Goal: Information Seeking & Learning: Learn about a topic

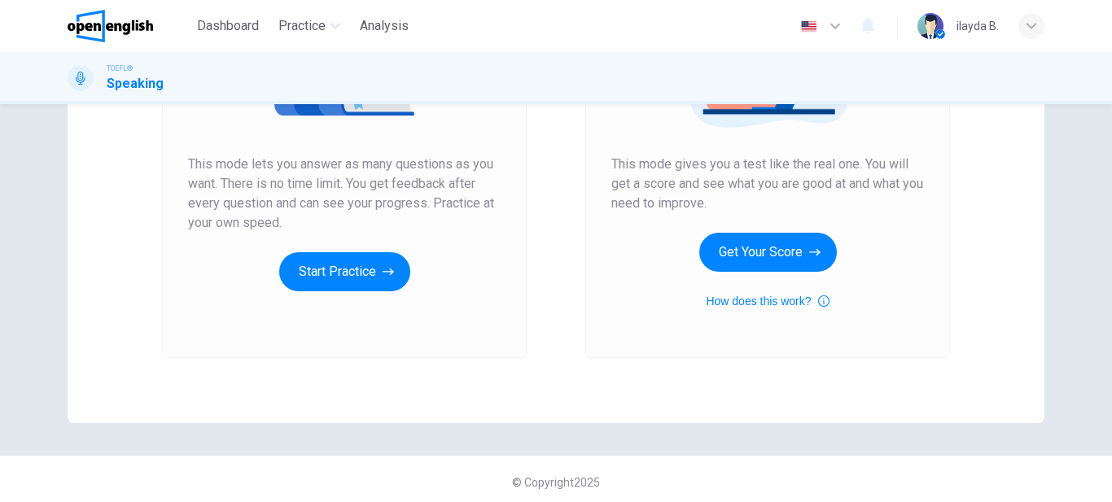
scroll to position [277, 0]
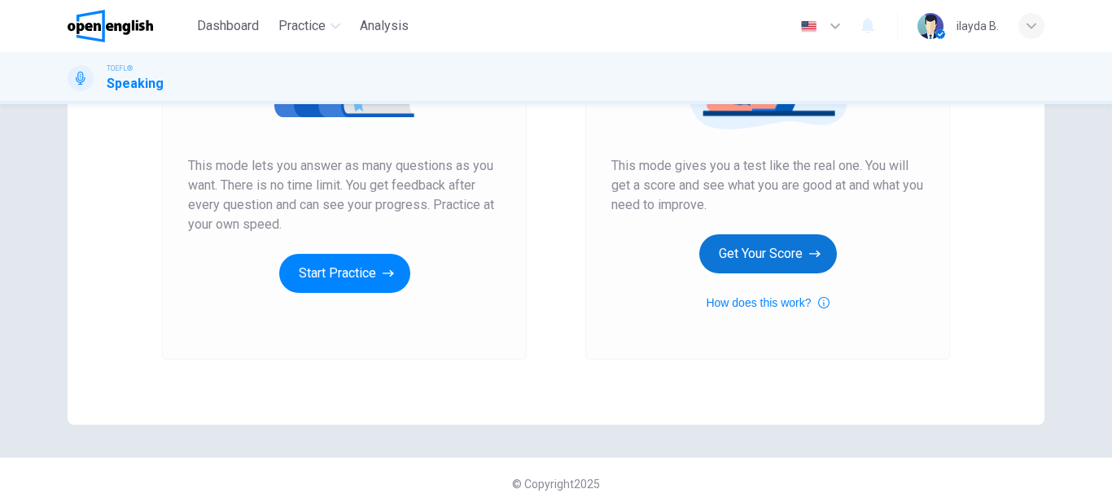
click at [753, 264] on button "Get Your Score" at bounding box center [768, 253] width 138 height 39
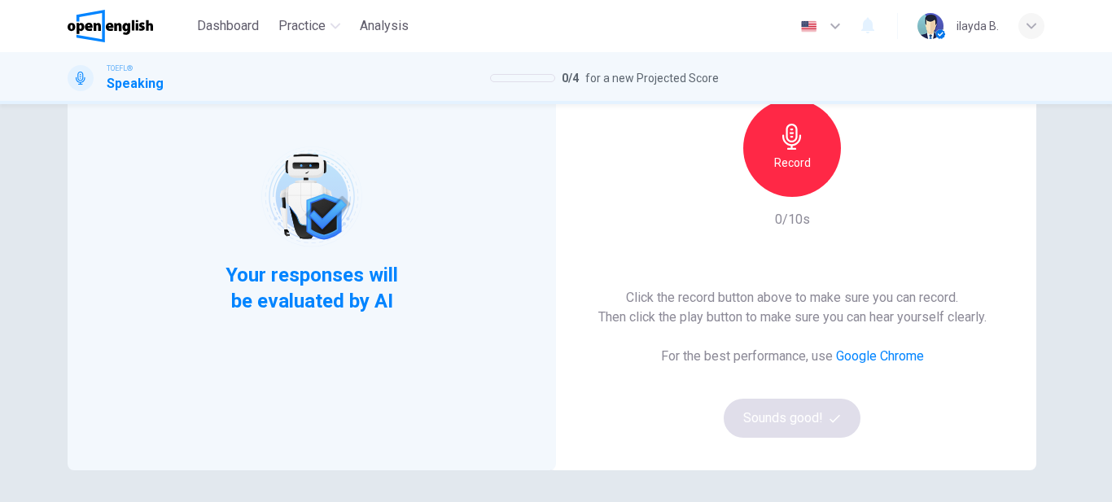
scroll to position [150, 0]
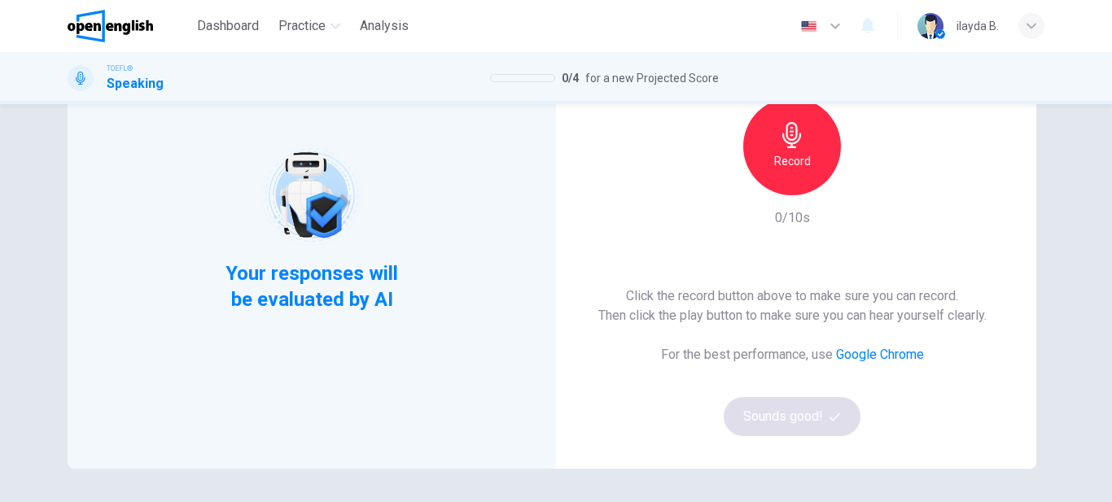
click at [793, 149] on div "Record" at bounding box center [792, 147] width 98 height 98
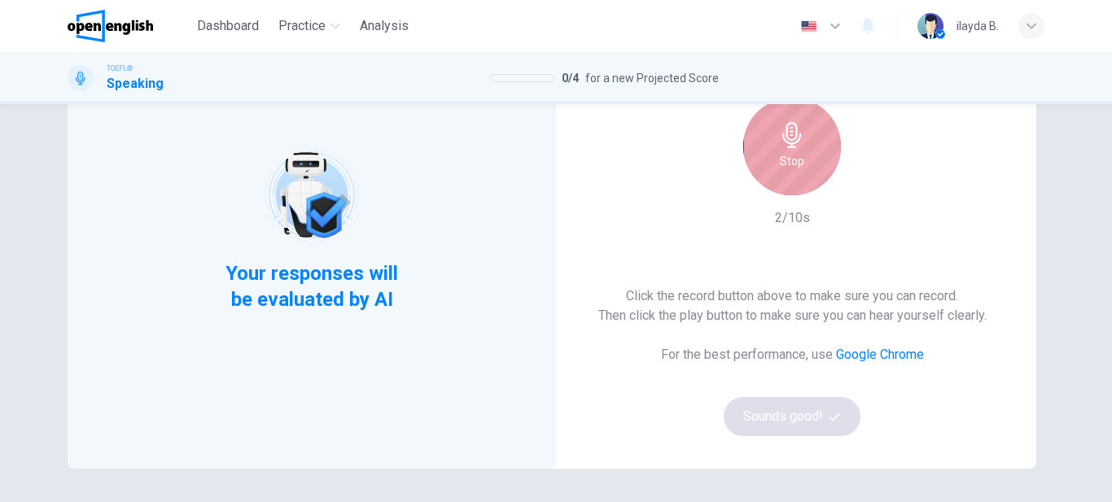
click at [790, 142] on icon "button" at bounding box center [791, 135] width 19 height 26
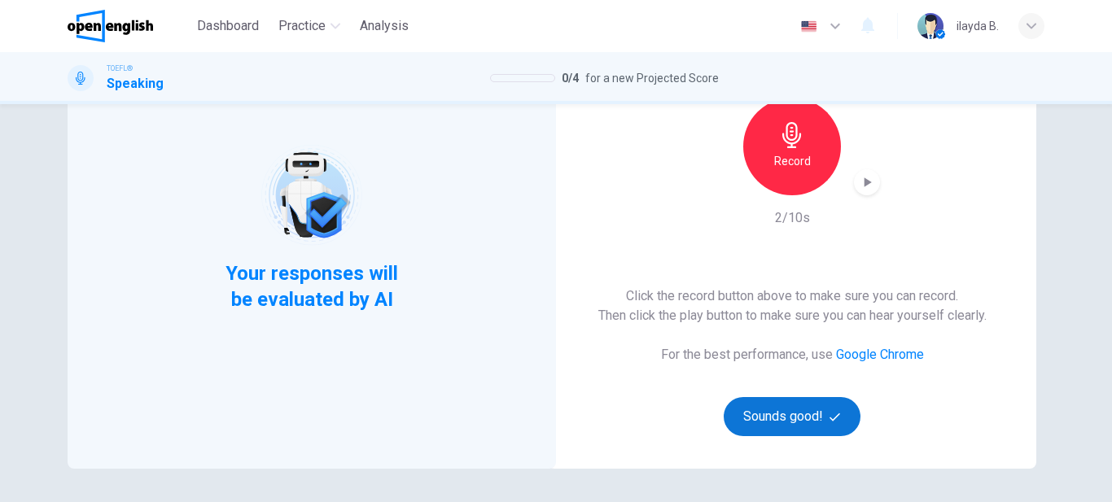
click at [776, 410] on button "Sounds good!" at bounding box center [791, 416] width 137 height 39
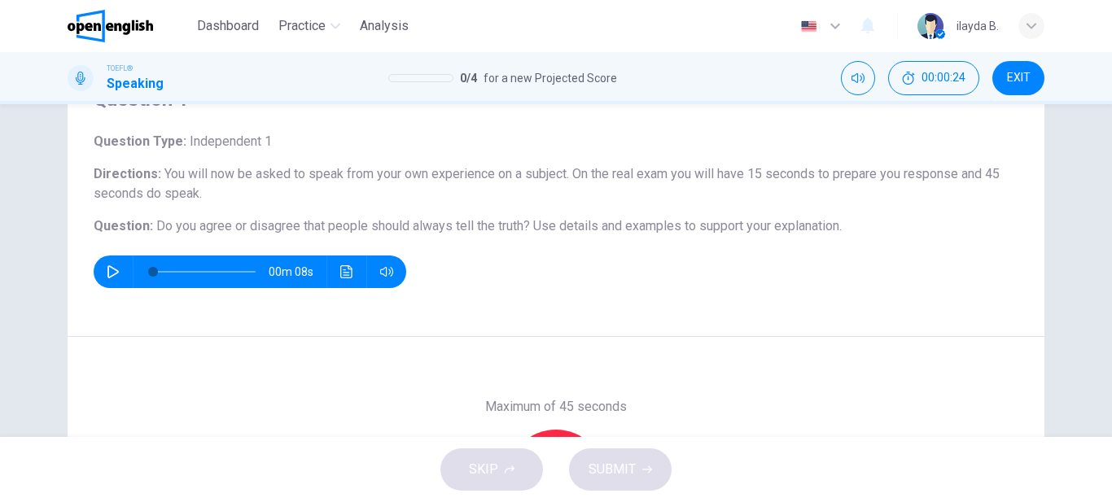
scroll to position [86, 0]
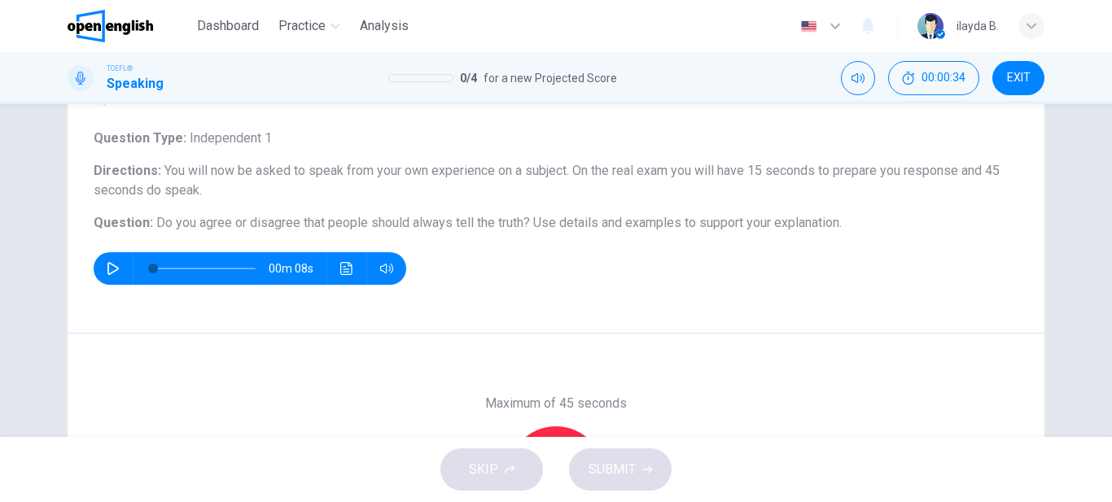
click at [109, 273] on icon "button" at bounding box center [113, 268] width 13 height 13
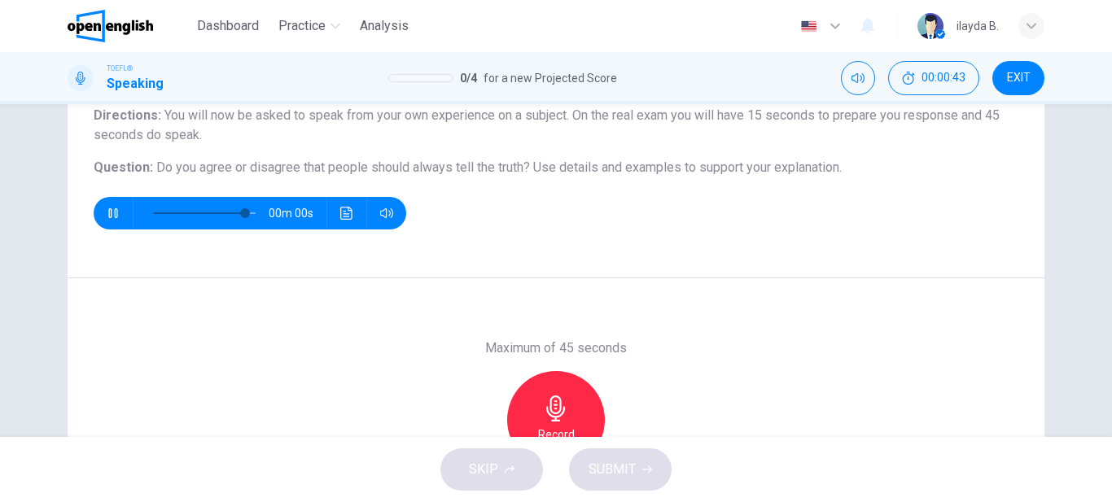
scroll to position [140, 0]
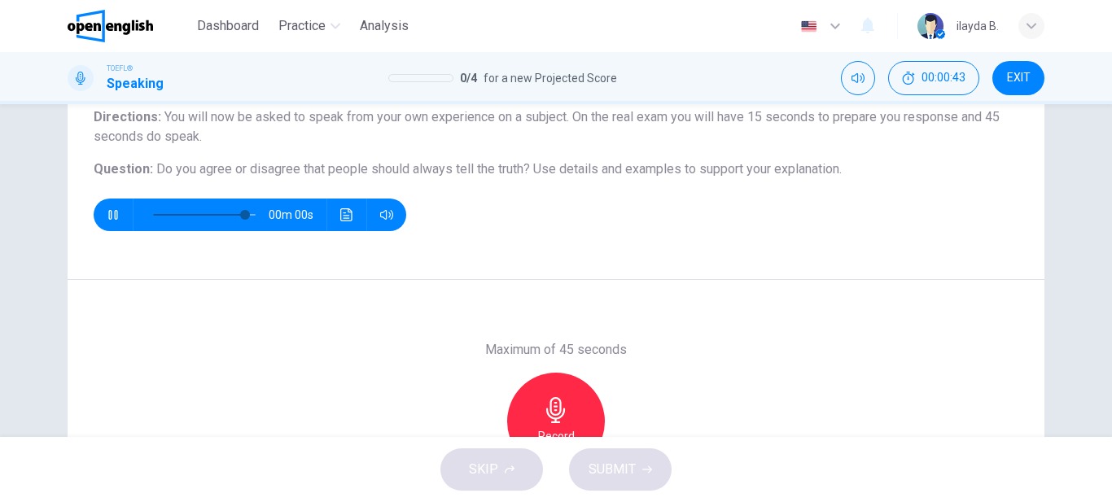
type input "*"
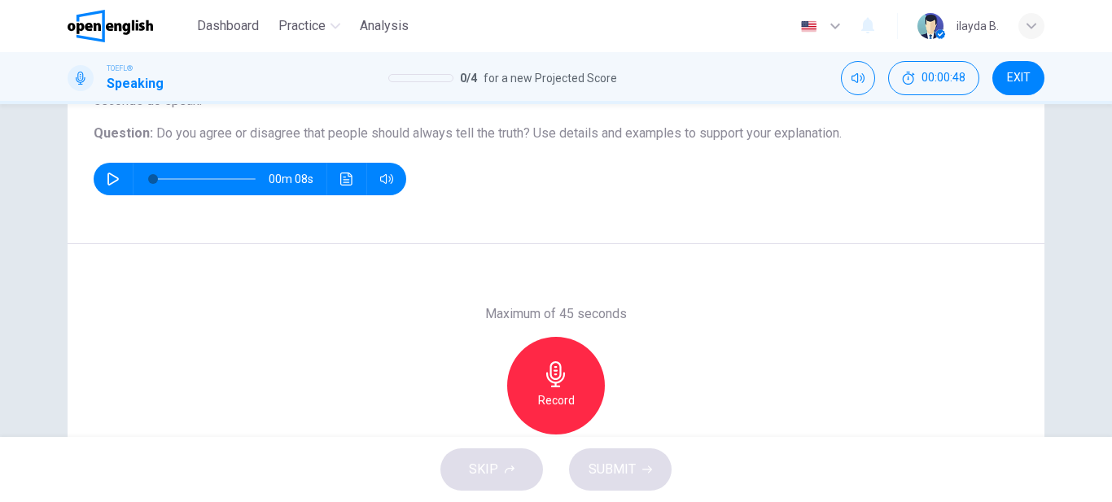
scroll to position [177, 0]
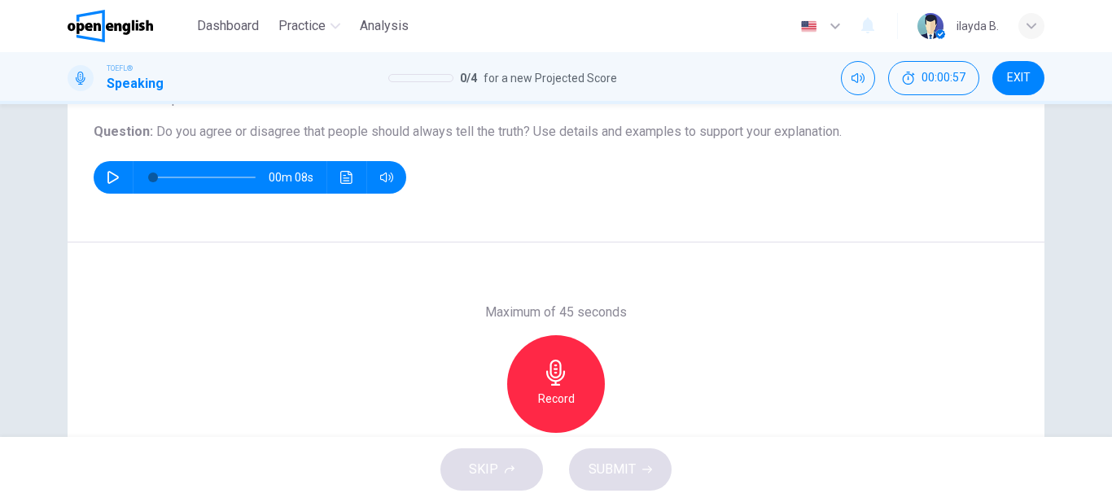
click at [557, 370] on icon "button" at bounding box center [555, 373] width 19 height 26
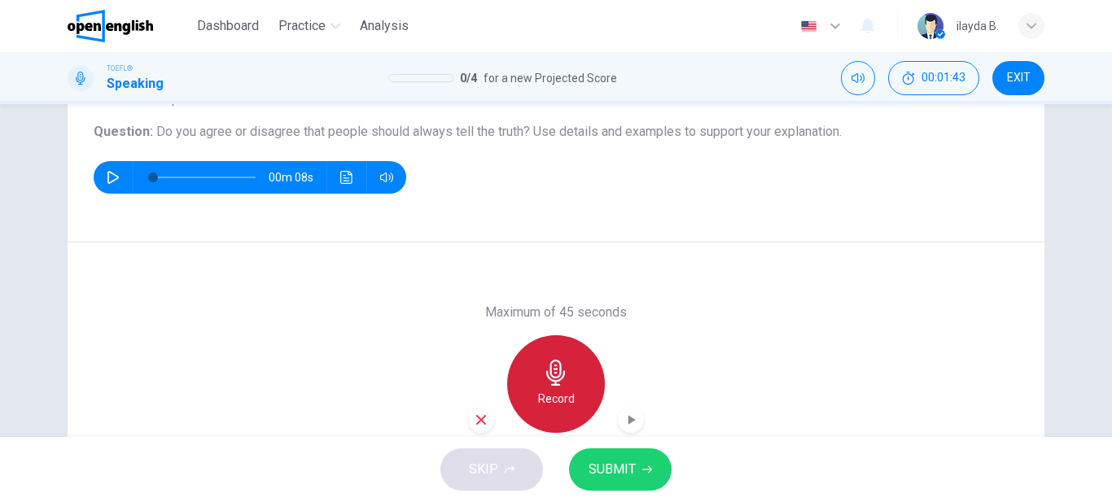
click at [557, 370] on icon "button" at bounding box center [555, 373] width 19 height 26
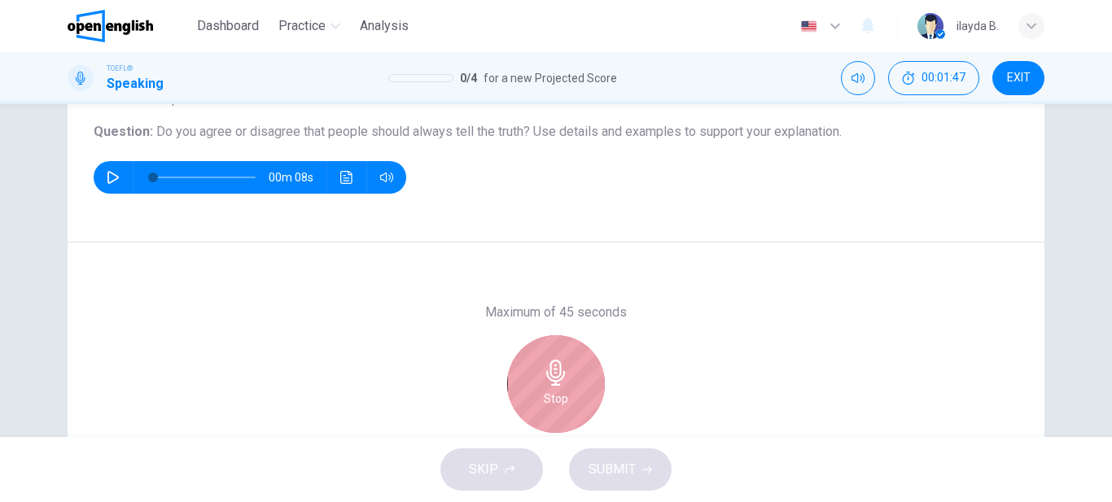
click at [576, 407] on div "Stop" at bounding box center [556, 384] width 98 height 98
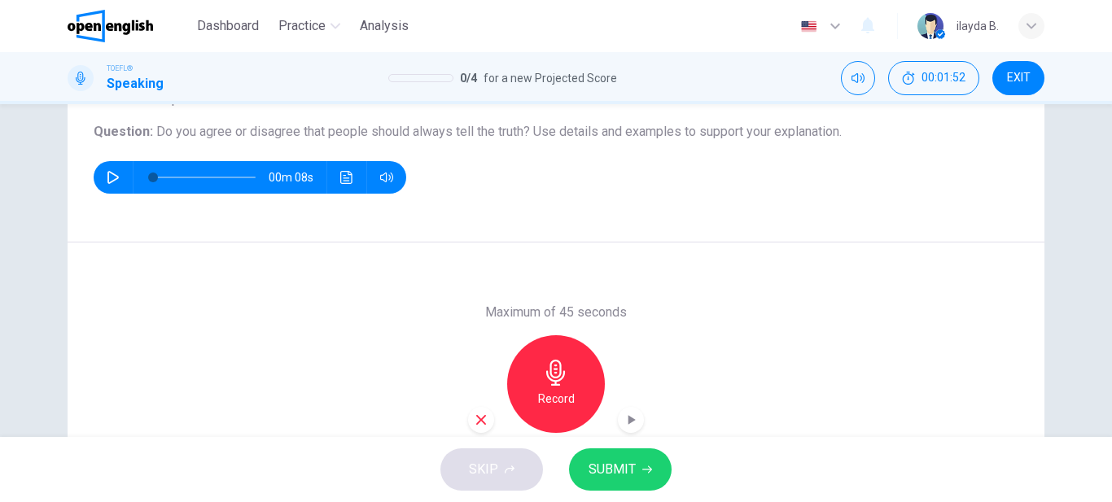
click at [468, 426] on div "button" at bounding box center [481, 420] width 26 height 26
click at [543, 382] on icon "button" at bounding box center [556, 373] width 26 height 26
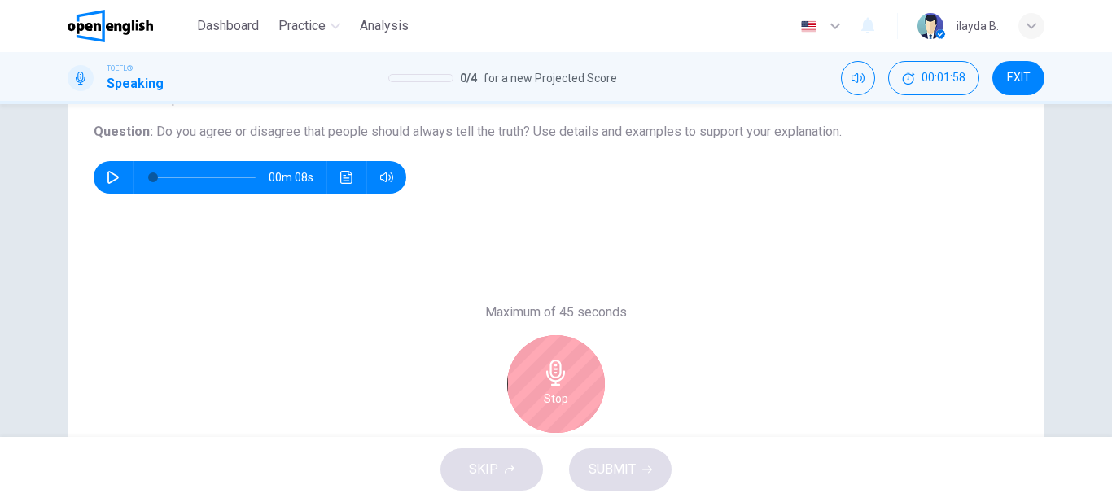
click at [543, 382] on icon "button" at bounding box center [556, 373] width 26 height 26
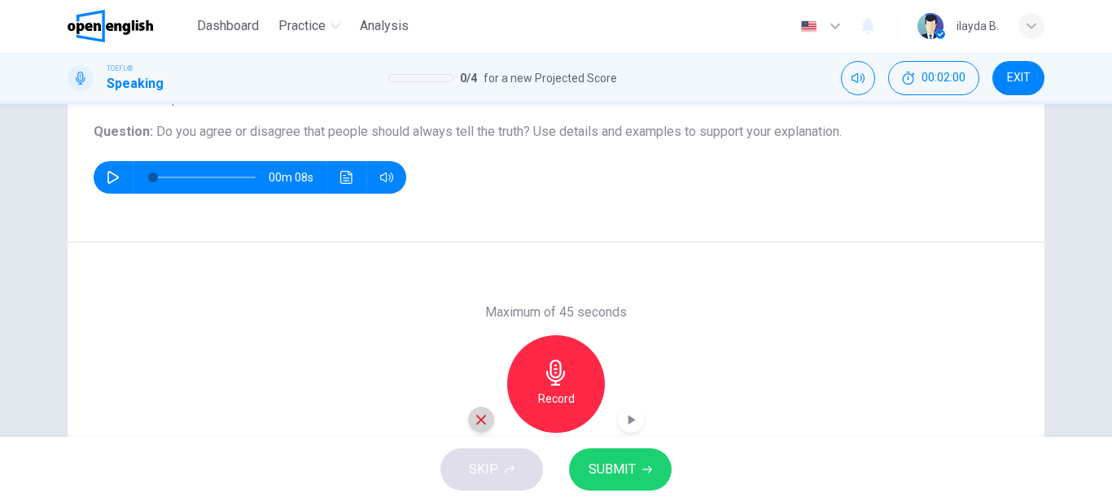
click at [474, 413] on icon "button" at bounding box center [481, 420] width 15 height 15
click at [474, 413] on div "Record" at bounding box center [556, 384] width 176 height 98
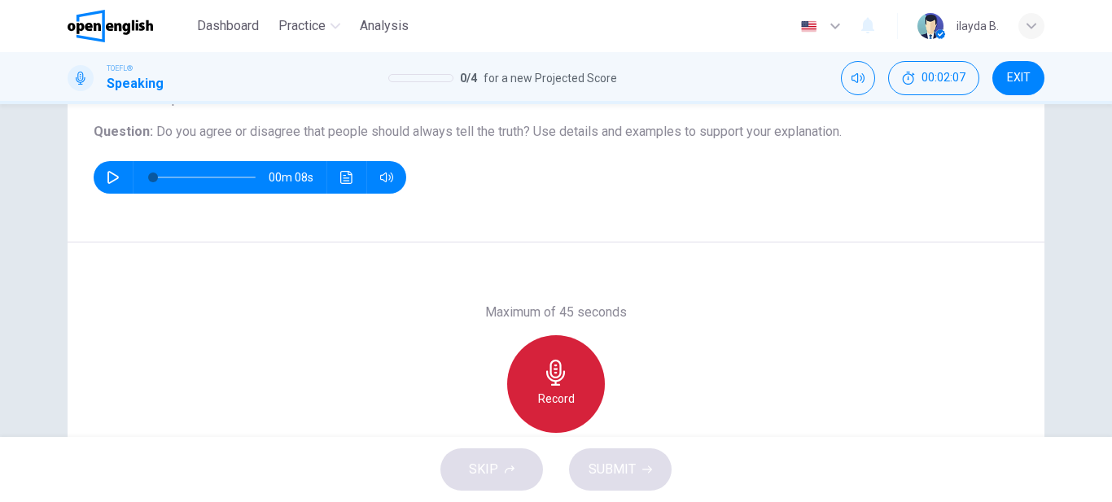
click at [553, 381] on icon "button" at bounding box center [555, 373] width 19 height 26
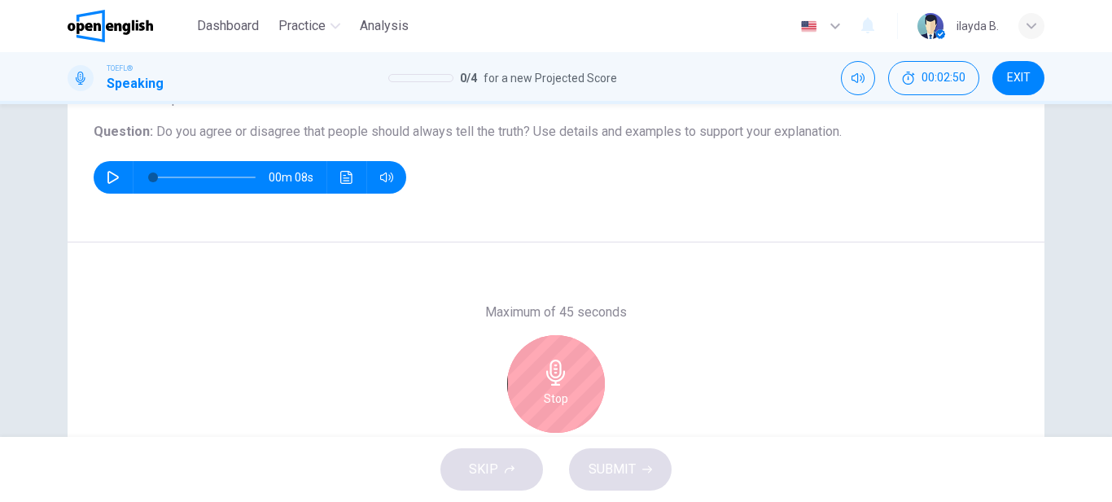
click at [553, 381] on icon "button" at bounding box center [555, 373] width 19 height 26
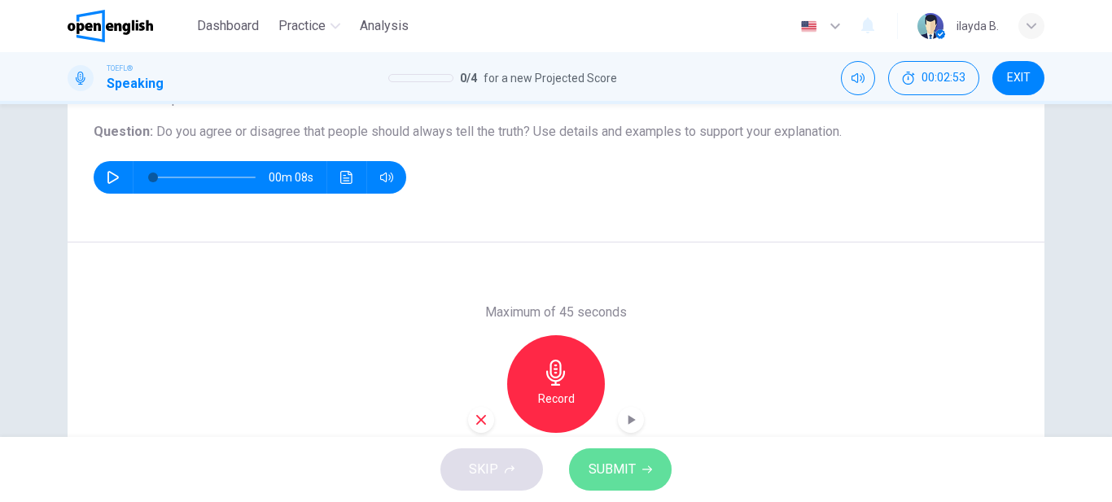
click at [620, 470] on span "SUBMIT" at bounding box center [611, 469] width 47 height 23
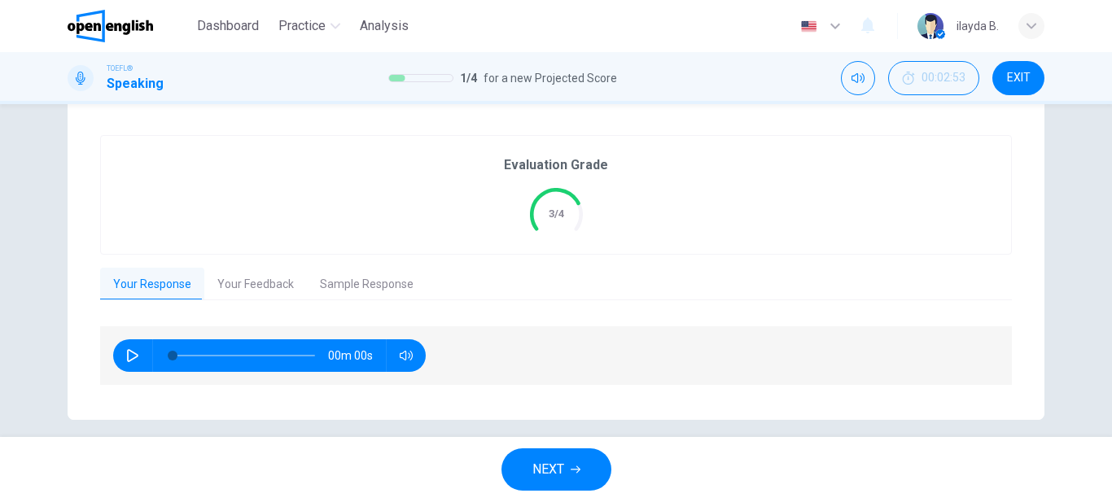
scroll to position [317, 0]
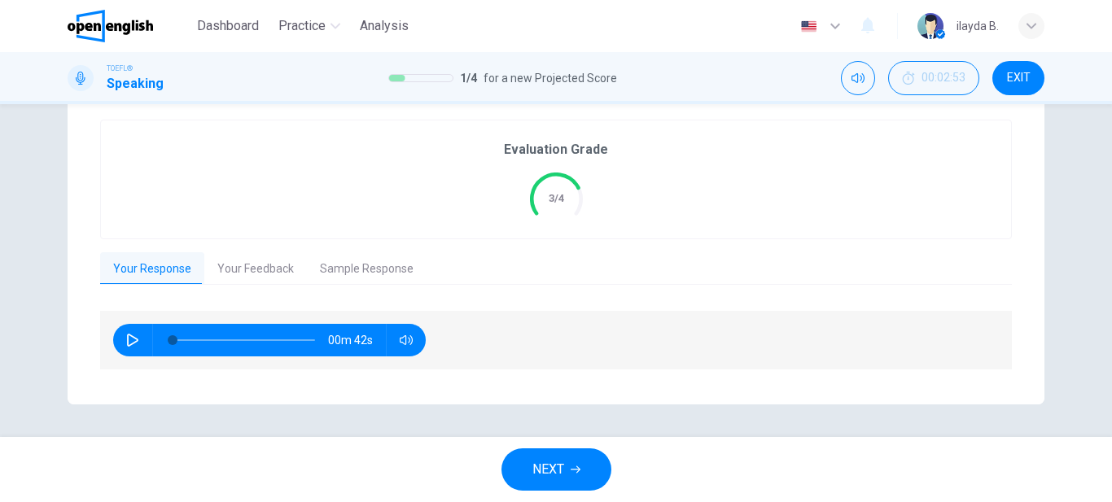
click at [560, 475] on span "NEXT" at bounding box center [548, 469] width 32 height 23
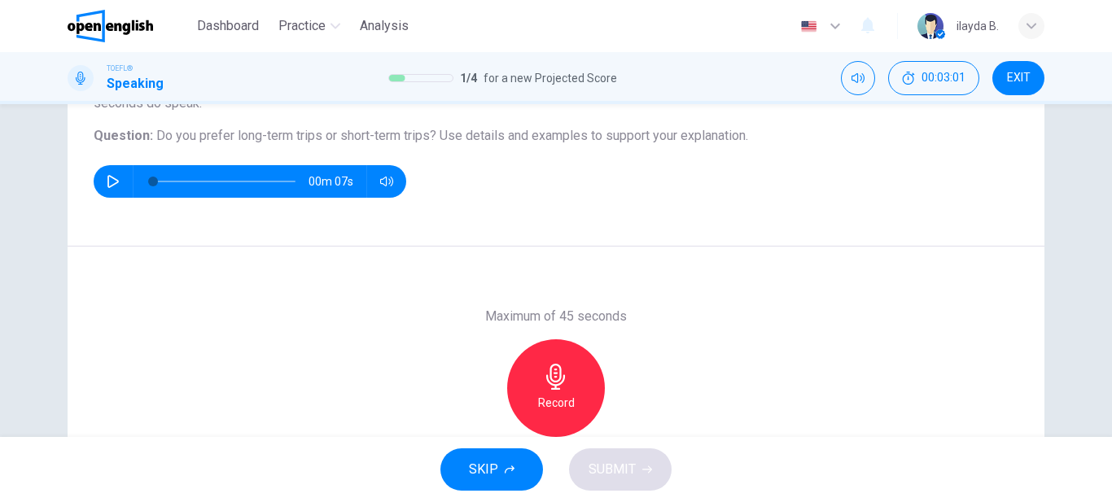
scroll to position [172, 0]
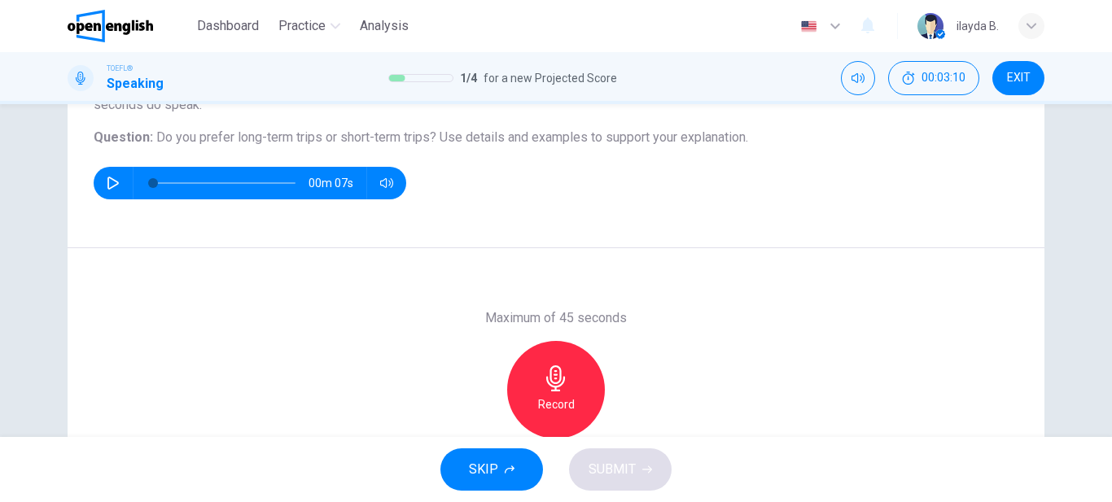
click at [102, 182] on button "button" at bounding box center [113, 183] width 26 height 33
type input "*"
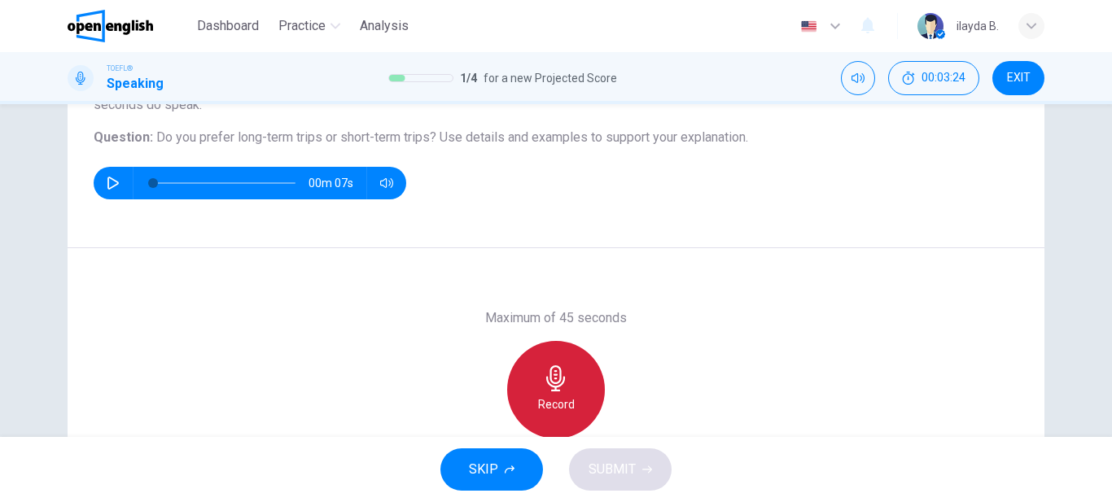
click at [531, 370] on div "Record" at bounding box center [556, 390] width 98 height 98
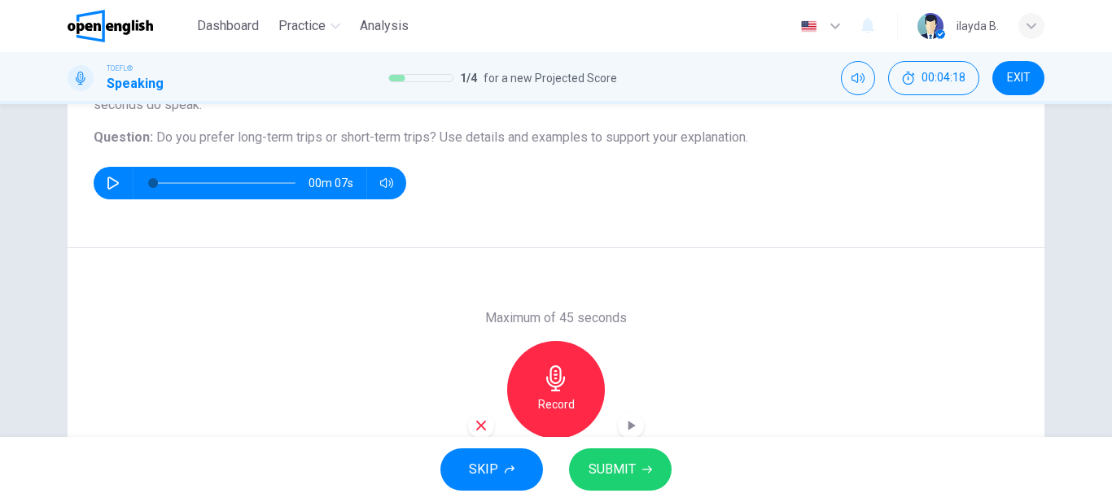
scroll to position [298, 0]
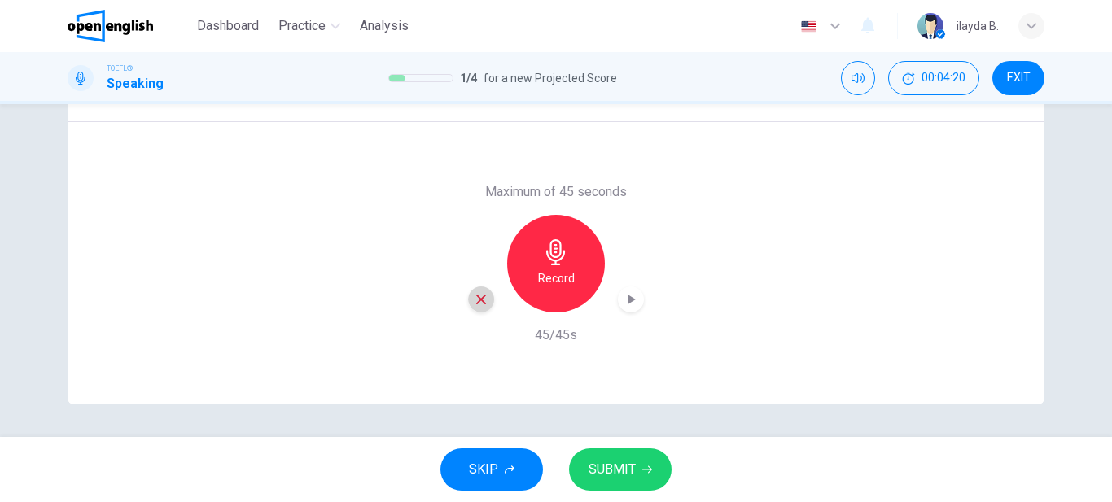
click at [479, 304] on icon "button" at bounding box center [481, 299] width 15 height 15
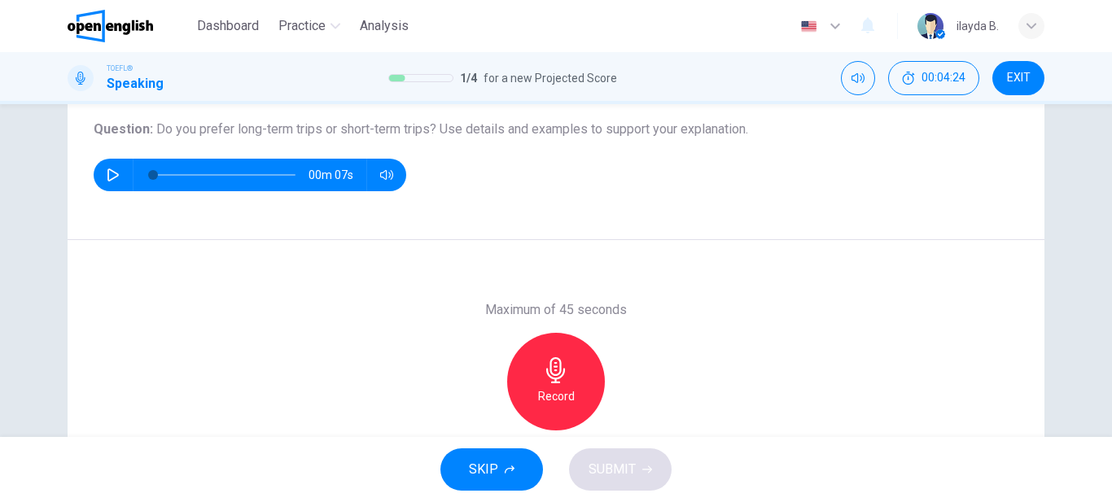
scroll to position [181, 0]
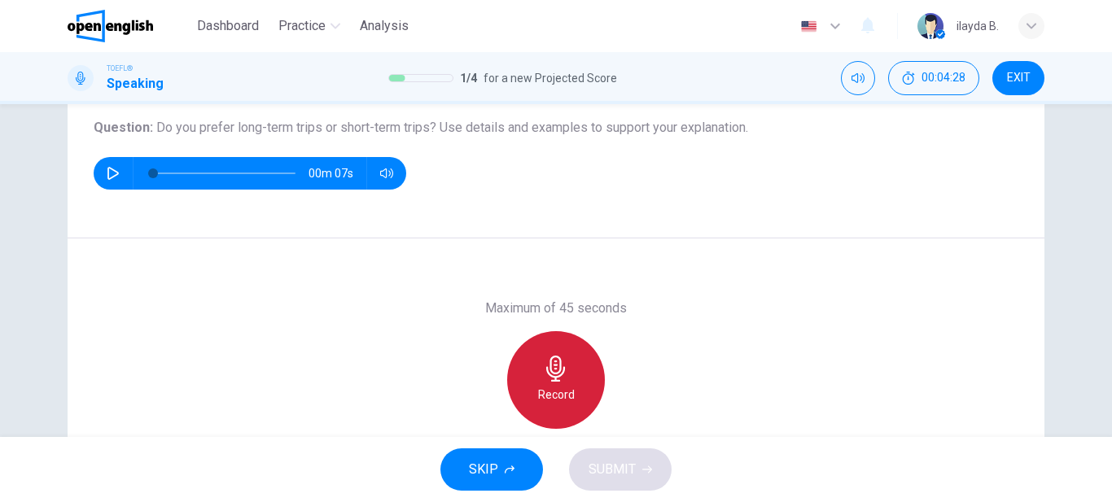
click at [553, 358] on icon "button" at bounding box center [556, 369] width 26 height 26
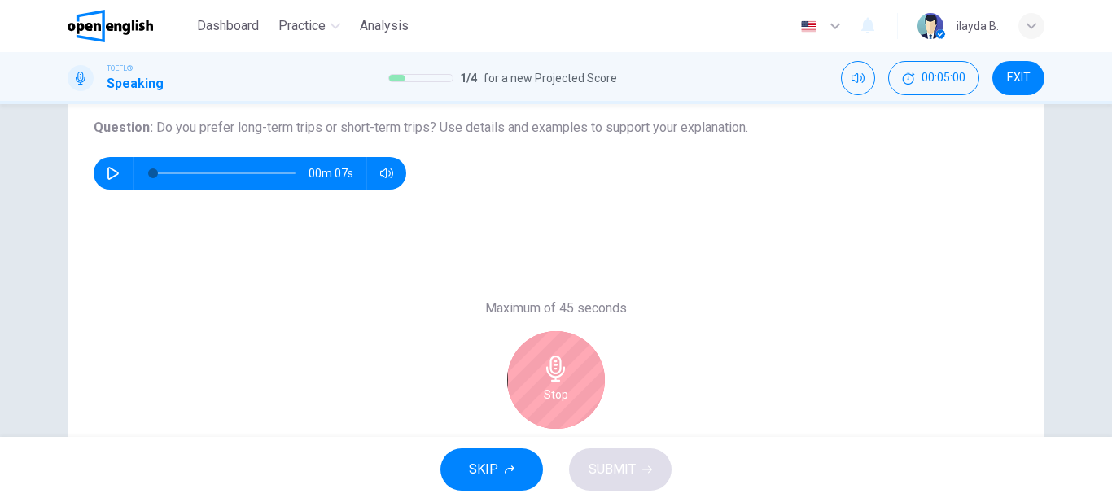
click at [543, 374] on icon "button" at bounding box center [556, 369] width 26 height 26
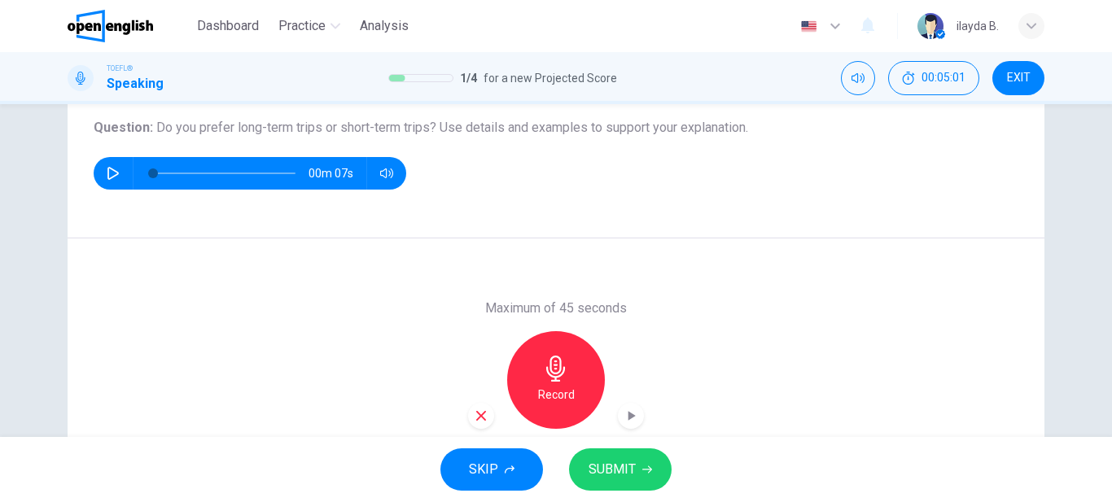
click at [475, 411] on icon "button" at bounding box center [481, 416] width 15 height 15
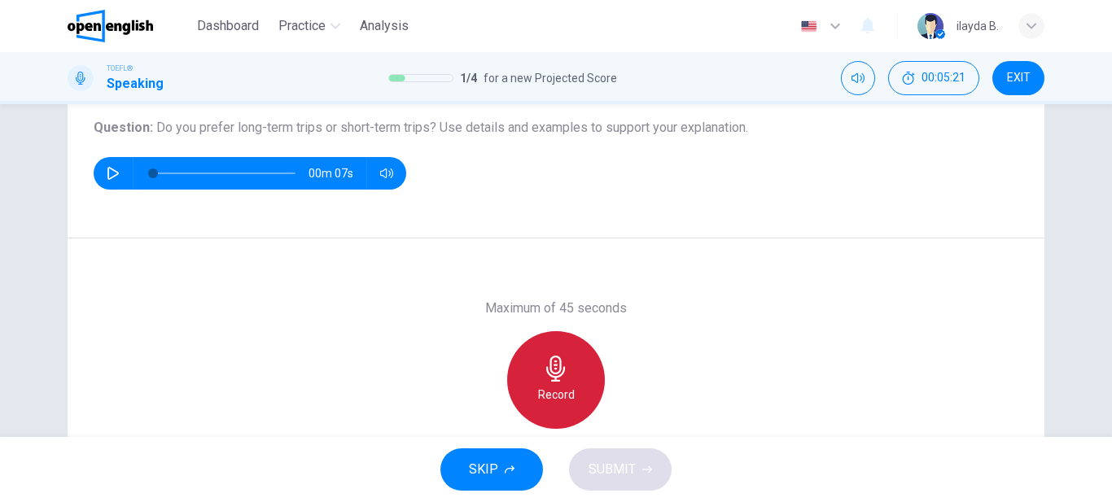
click at [577, 377] on div "Record" at bounding box center [556, 380] width 98 height 98
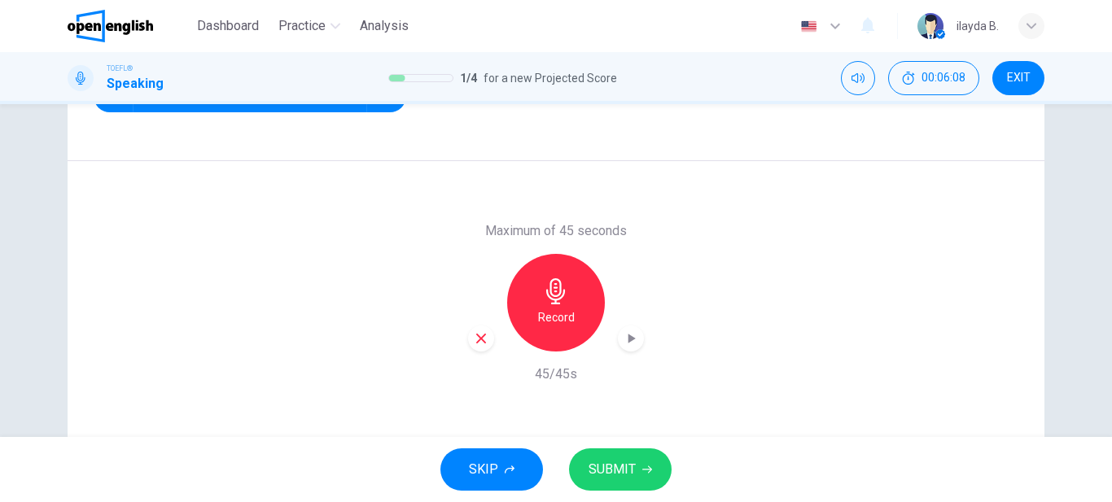
scroll to position [298, 0]
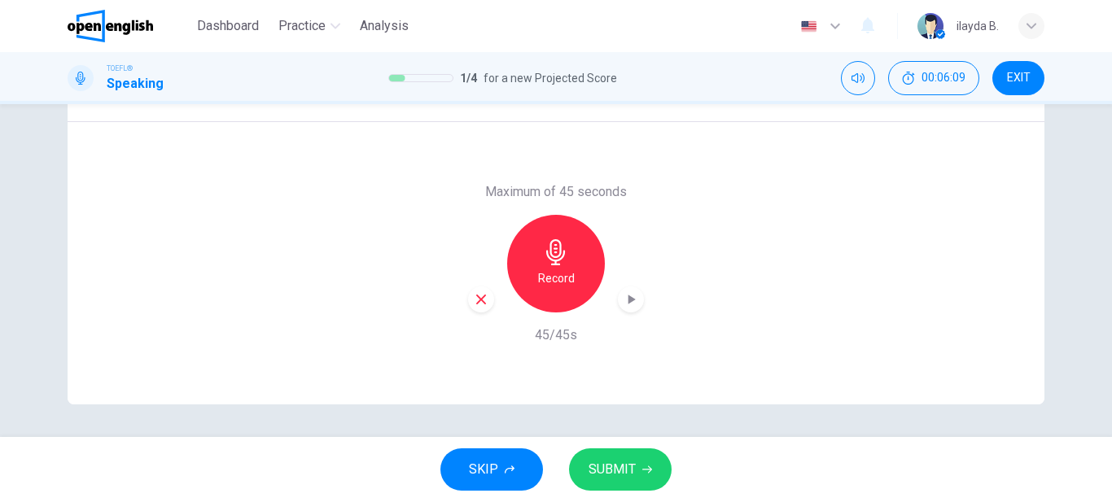
click at [625, 463] on span "SUBMIT" at bounding box center [611, 469] width 47 height 23
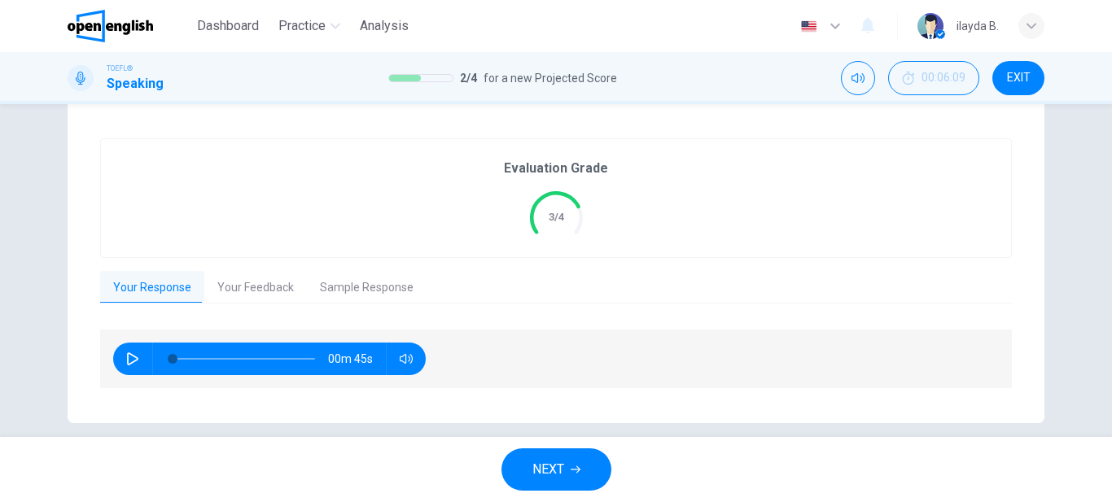
scroll to position [317, 0]
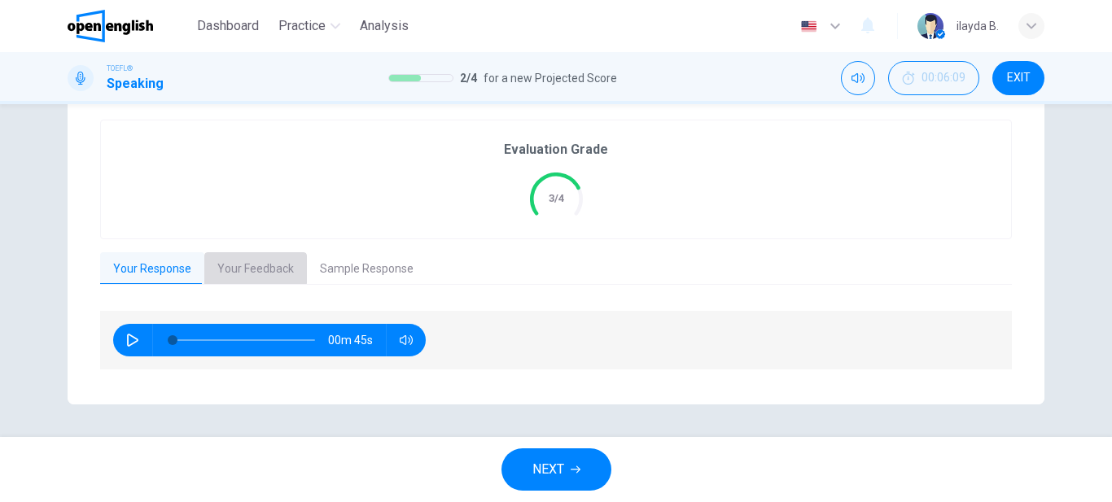
click at [228, 268] on button "Your Feedback" at bounding box center [255, 269] width 103 height 34
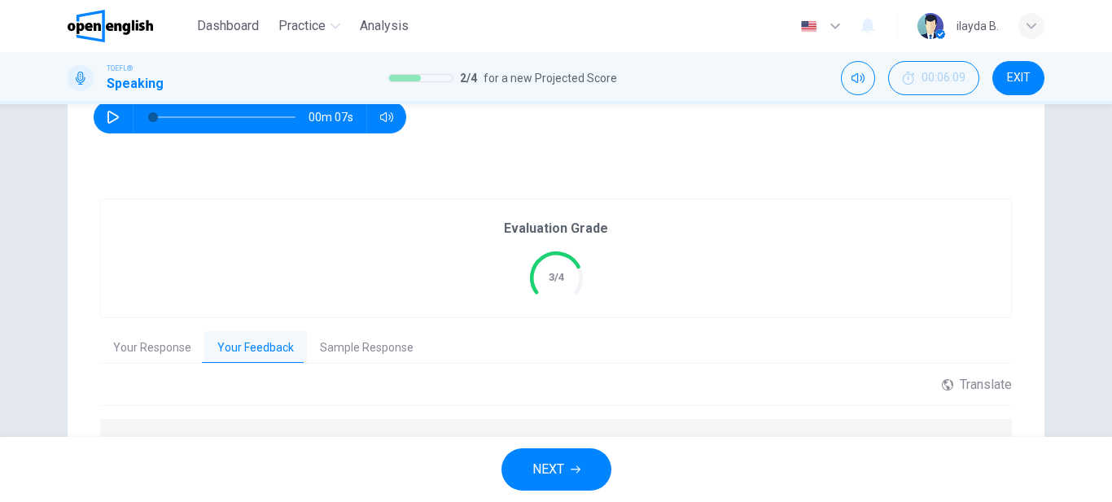
scroll to position [395, 0]
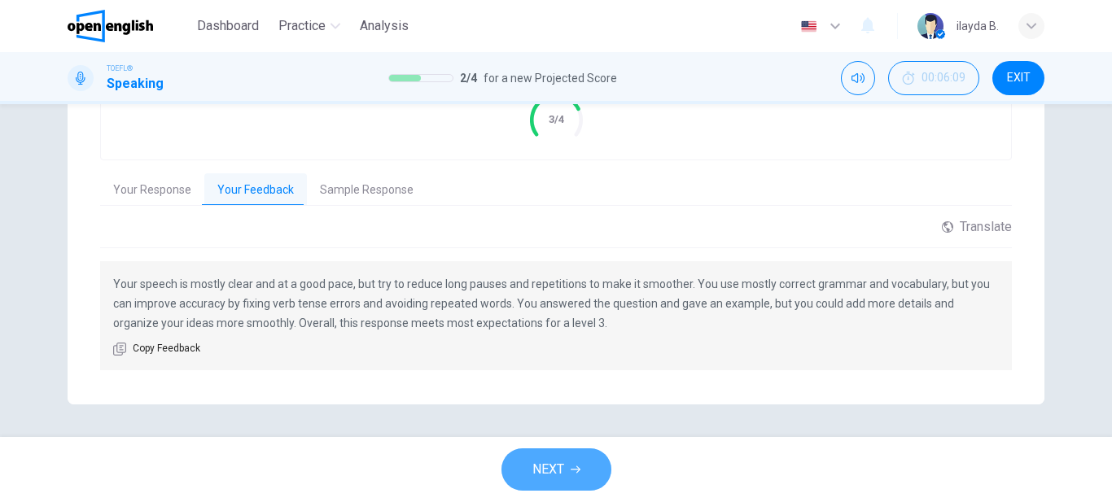
click at [579, 466] on icon "button" at bounding box center [575, 470] width 10 height 10
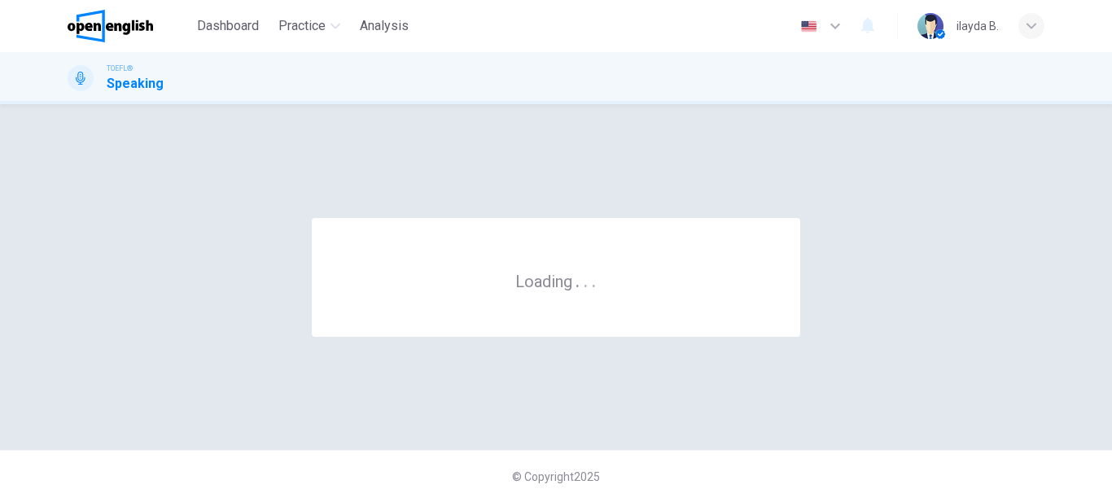
scroll to position [0, 0]
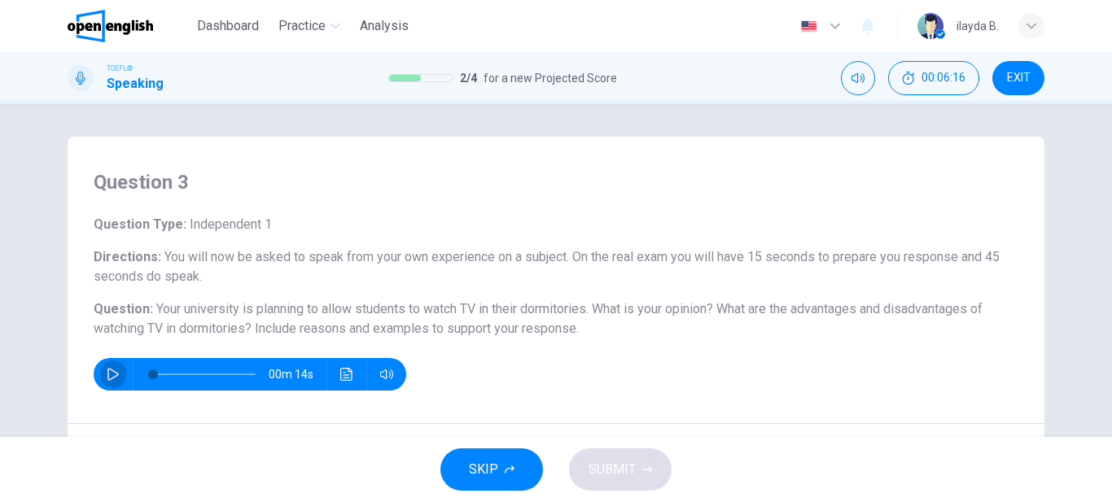
click at [108, 382] on button "button" at bounding box center [113, 374] width 26 height 33
type input "*"
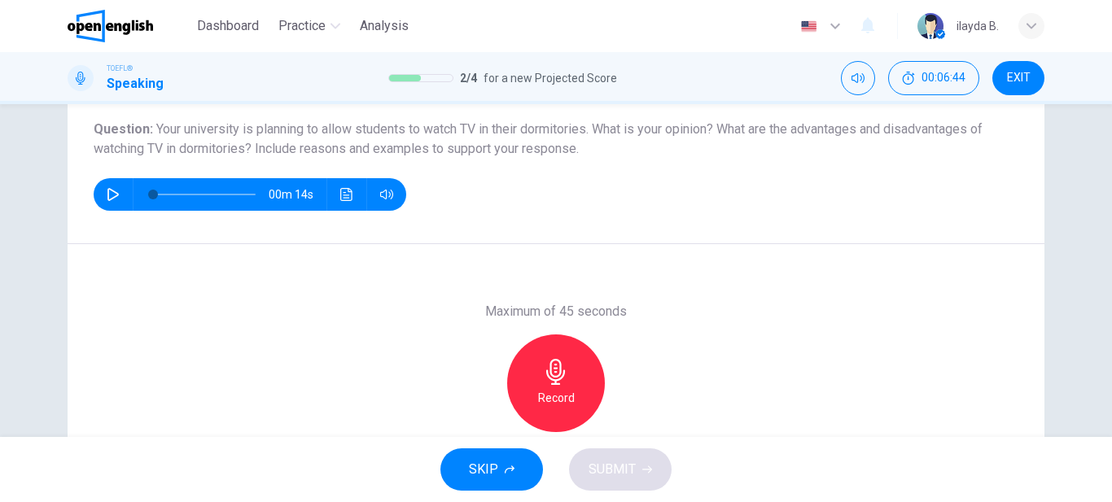
scroll to position [190, 0]
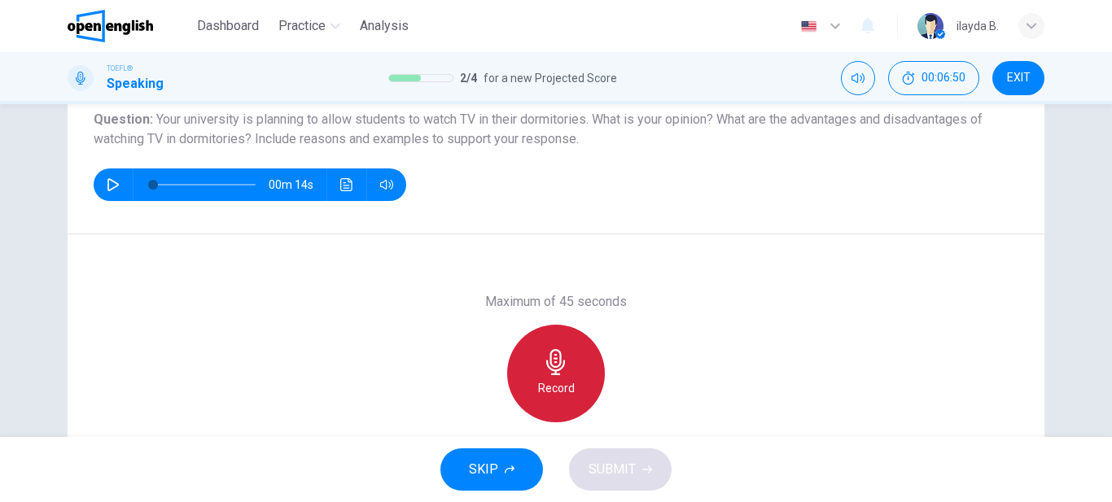
click at [543, 370] on icon "button" at bounding box center [556, 362] width 26 height 26
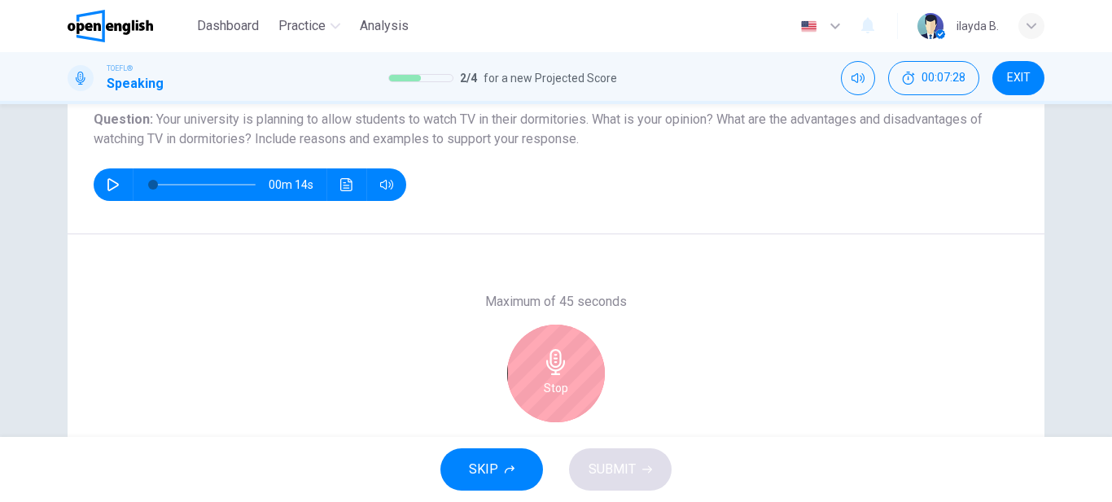
click at [566, 373] on div "Stop" at bounding box center [556, 374] width 98 height 98
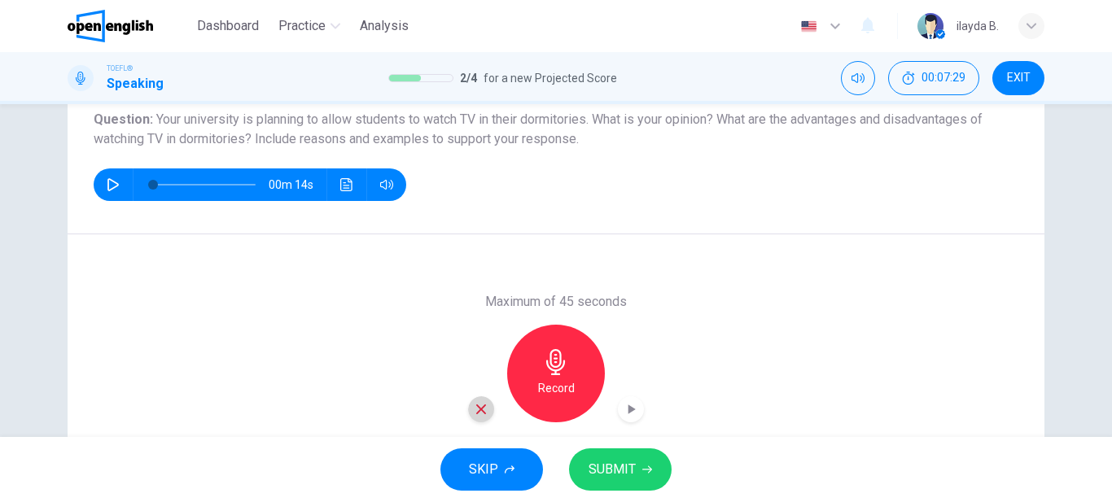
click at [477, 407] on icon "button" at bounding box center [481, 409] width 15 height 15
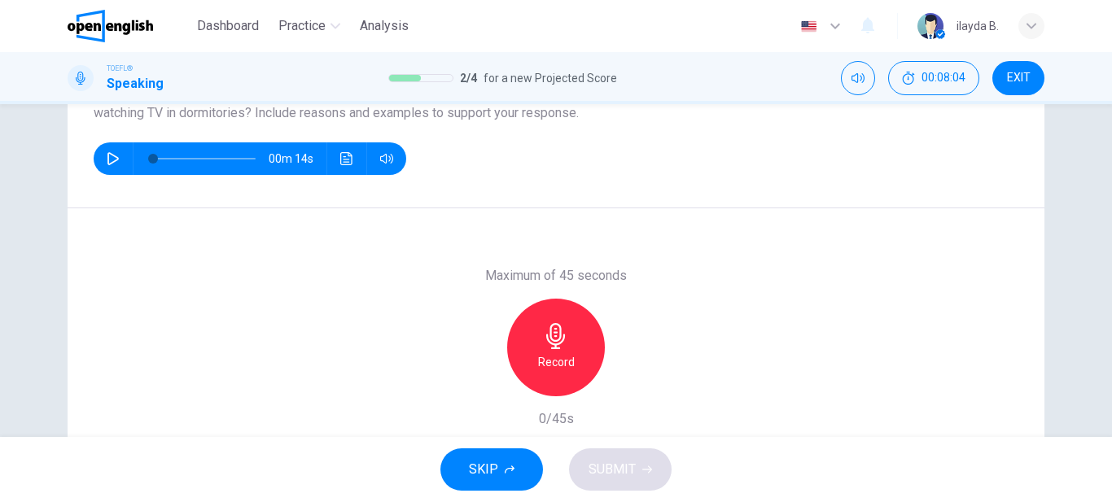
scroll to position [203, 0]
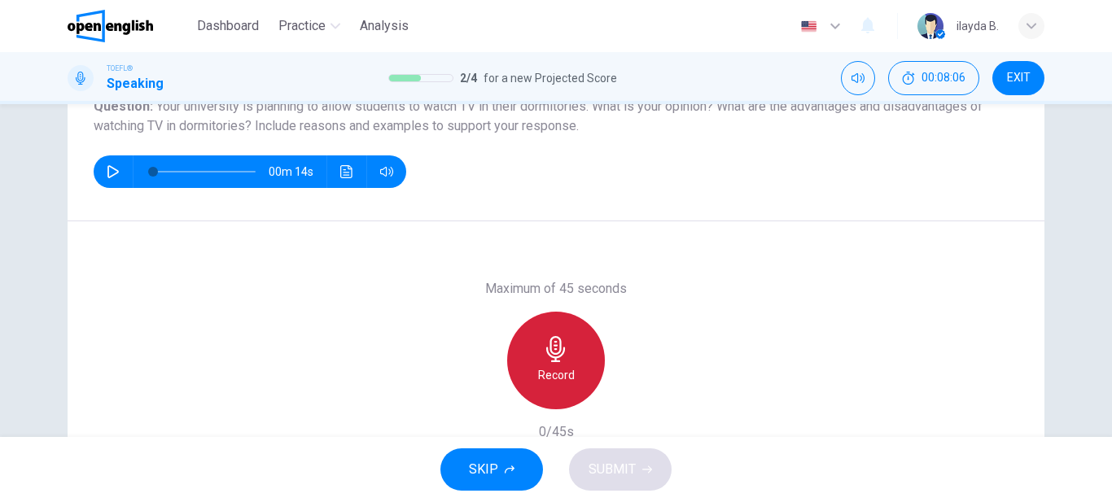
click at [553, 378] on h6 "Record" at bounding box center [556, 375] width 37 height 20
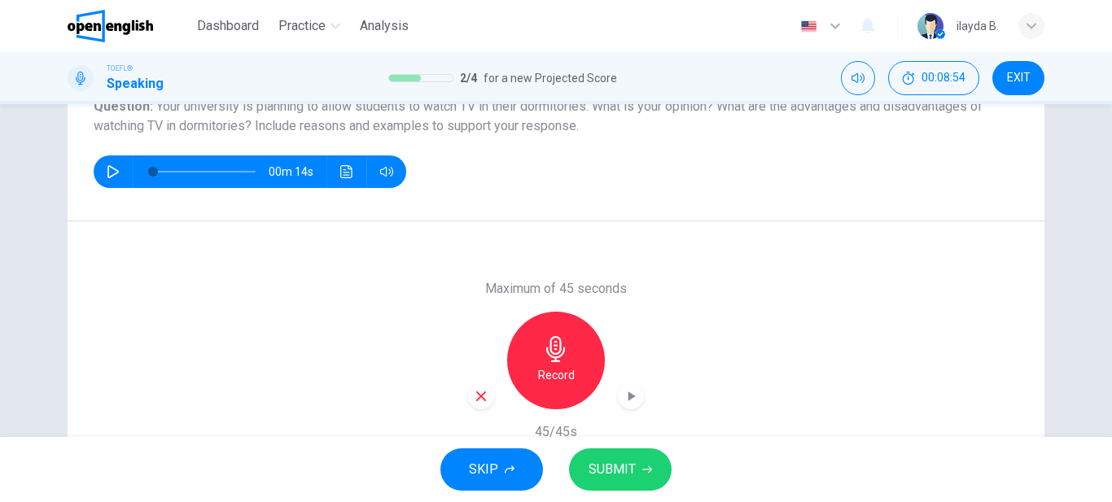
click at [475, 391] on icon "button" at bounding box center [481, 396] width 15 height 15
click at [540, 367] on h6 "Record" at bounding box center [556, 375] width 37 height 20
click at [479, 396] on icon "button" at bounding box center [481, 396] width 15 height 15
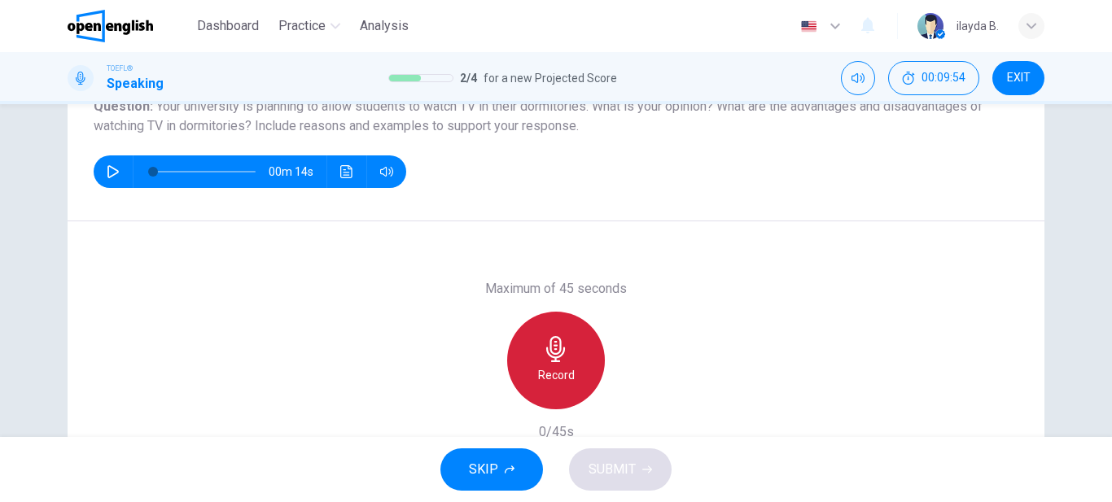
click at [543, 351] on icon "button" at bounding box center [556, 349] width 26 height 26
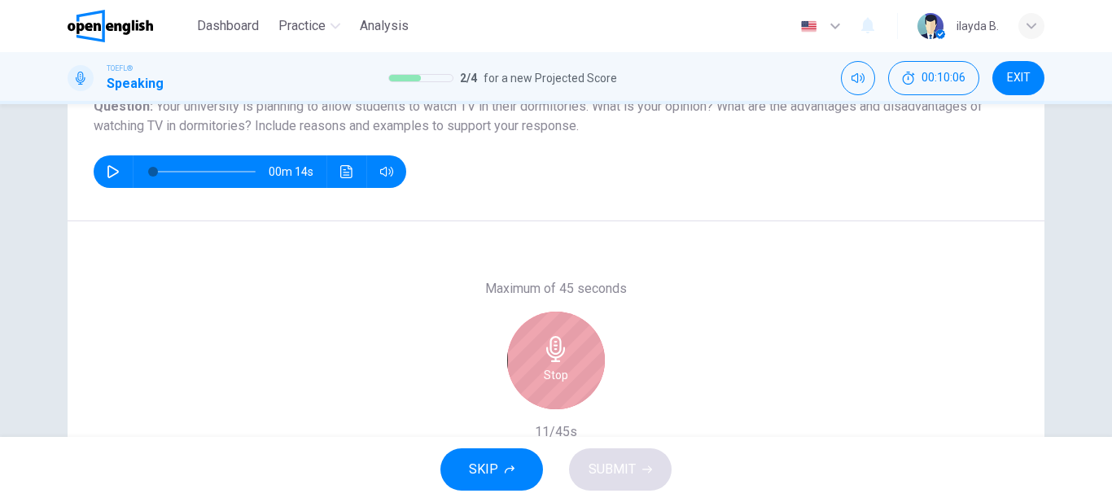
click at [518, 351] on div "Stop" at bounding box center [556, 361] width 98 height 98
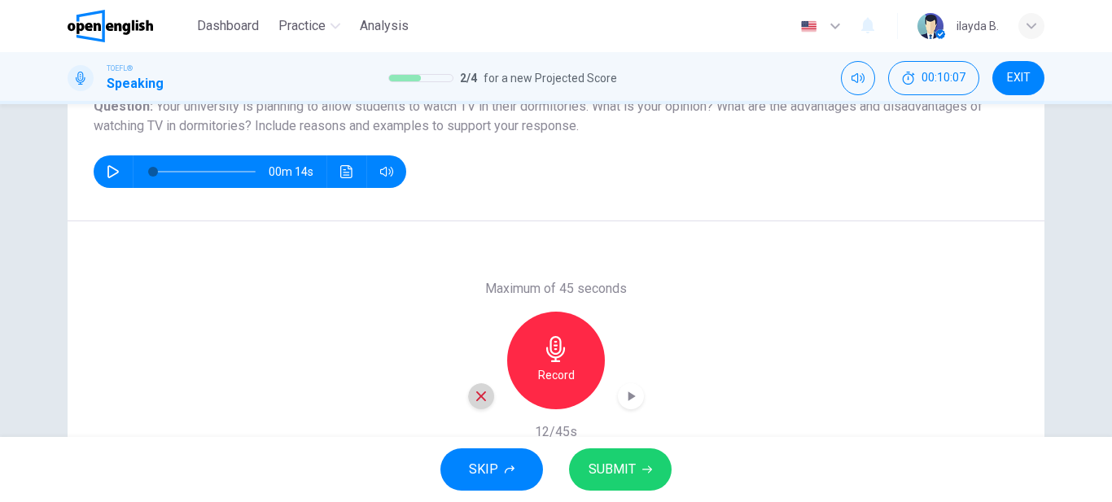
click at [476, 398] on icon "button" at bounding box center [481, 396] width 10 height 10
click at [570, 378] on div "Record" at bounding box center [556, 361] width 98 height 98
click at [480, 390] on icon "button" at bounding box center [481, 396] width 15 height 15
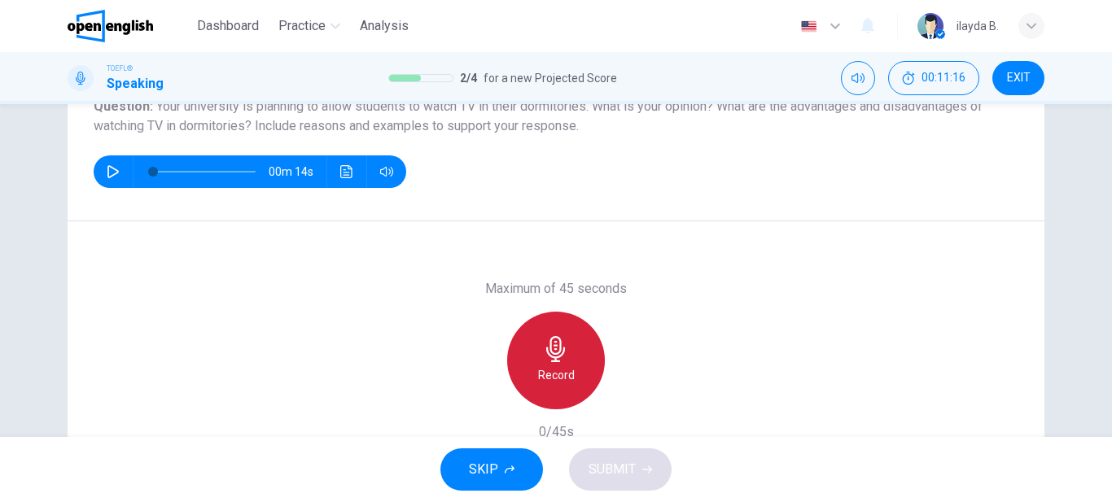
click at [557, 378] on h6 "Record" at bounding box center [556, 375] width 37 height 20
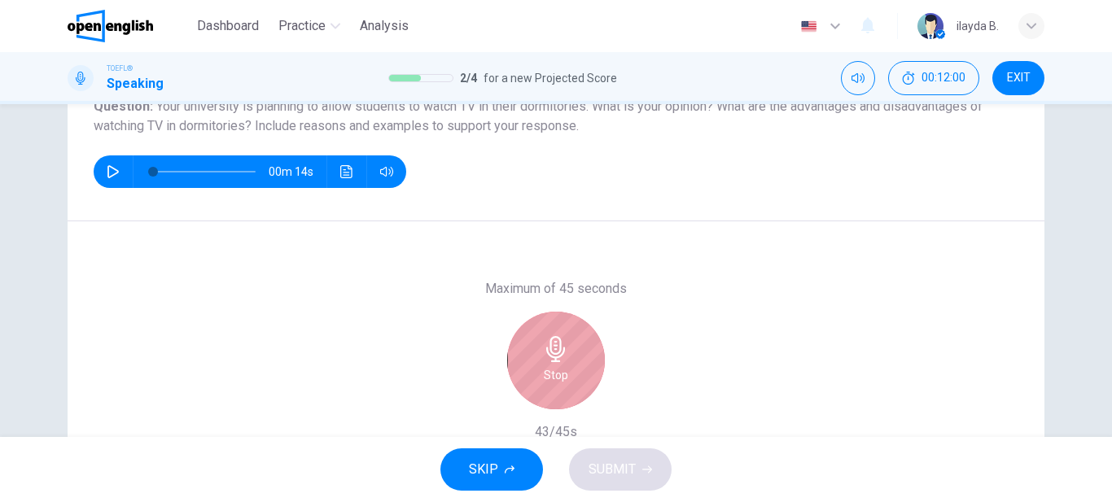
click at [557, 378] on h6 "Stop" at bounding box center [556, 375] width 24 height 20
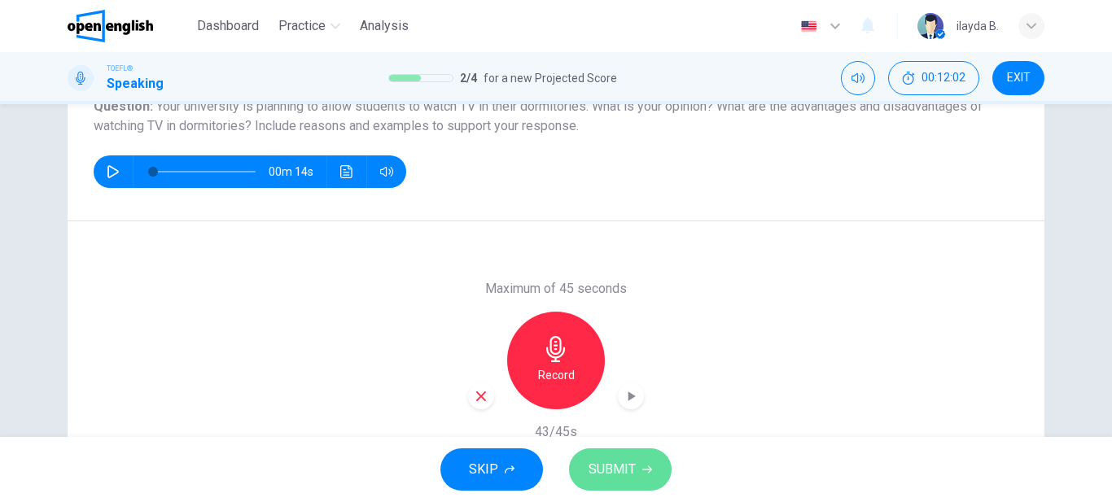
click at [612, 468] on span "SUBMIT" at bounding box center [611, 469] width 47 height 23
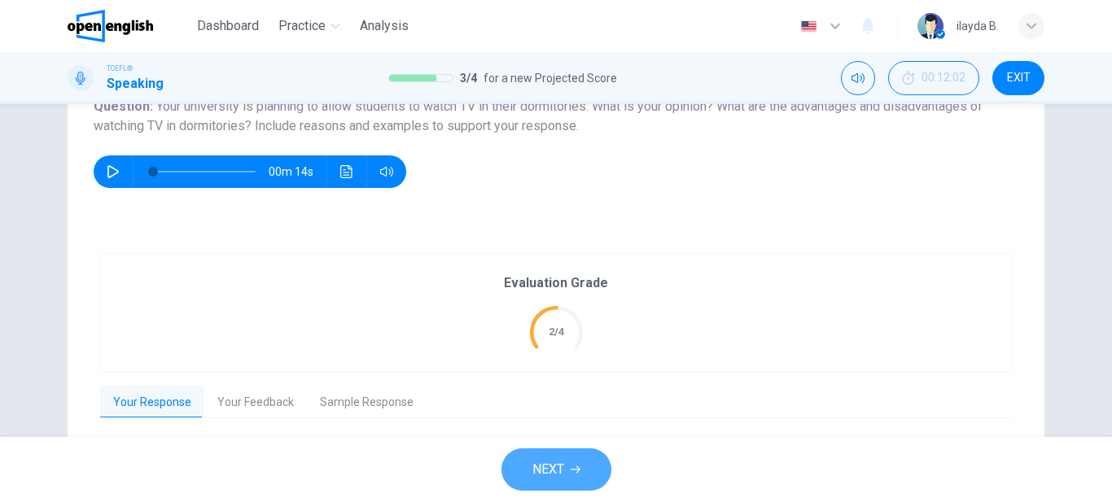
click at [561, 466] on span "NEXT" at bounding box center [548, 469] width 32 height 23
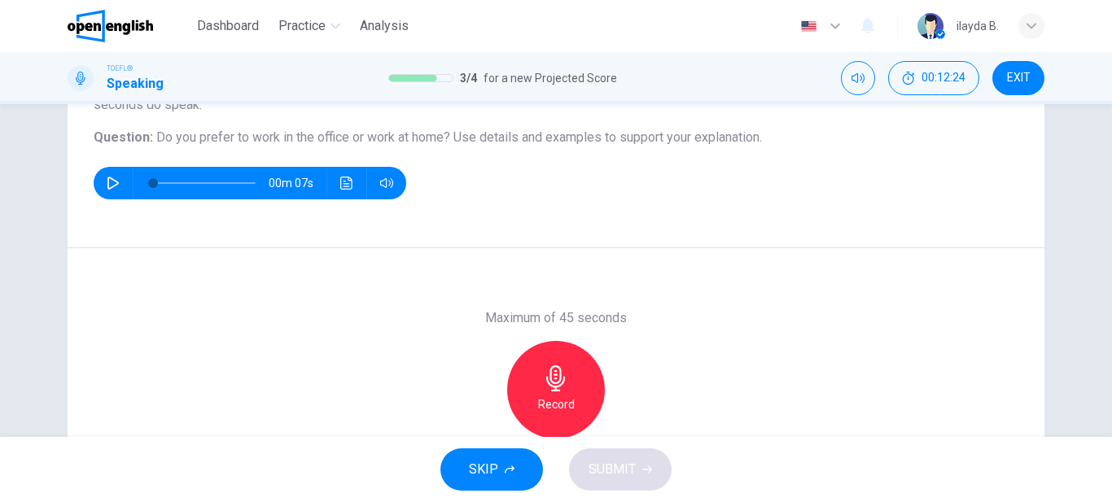
scroll to position [177, 0]
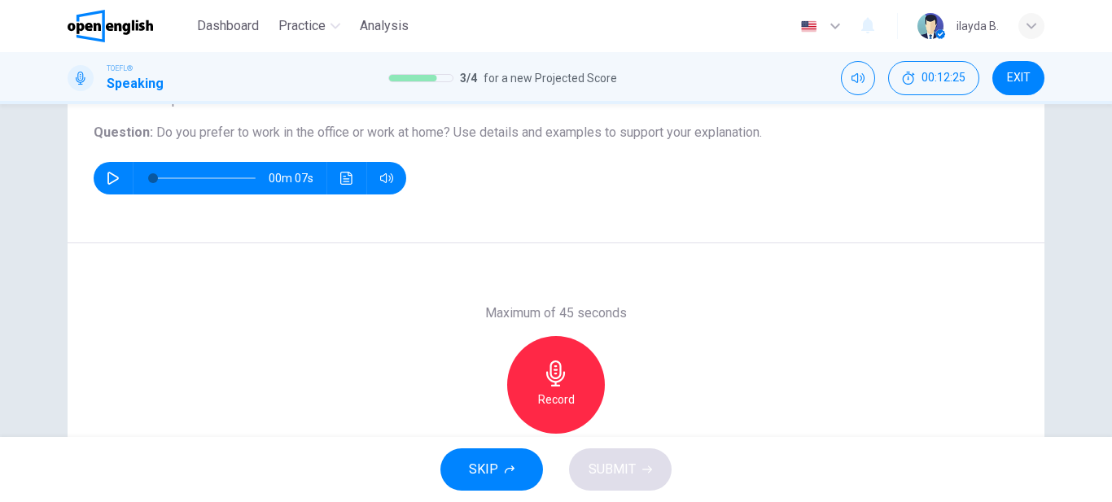
click at [551, 402] on h6 "Record" at bounding box center [556, 400] width 37 height 20
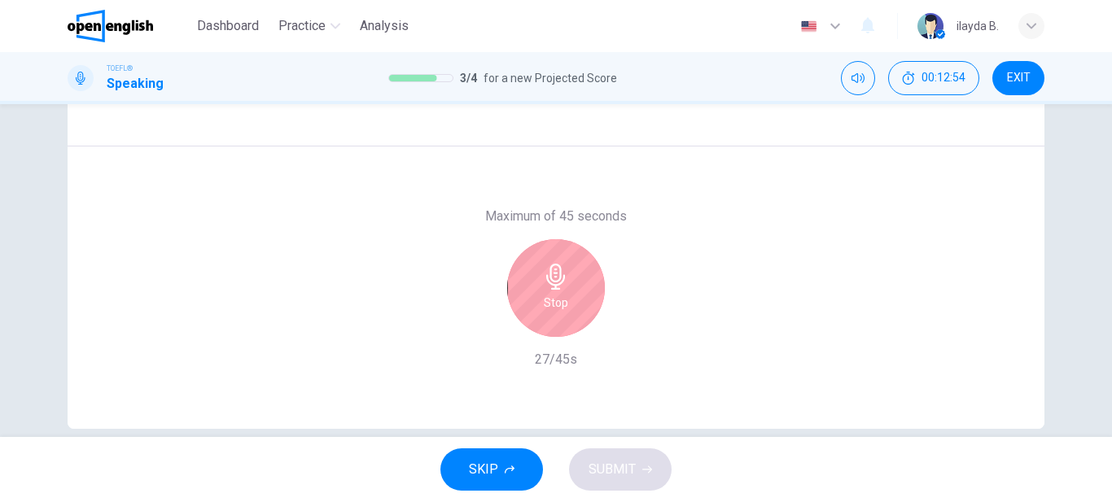
scroll to position [298, 0]
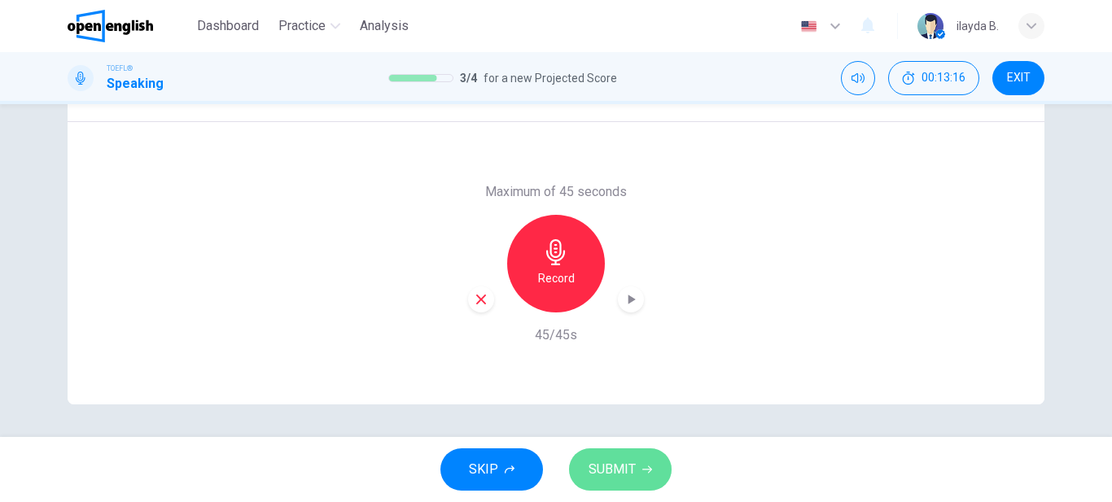
click at [635, 461] on button "SUBMIT" at bounding box center [620, 469] width 103 height 42
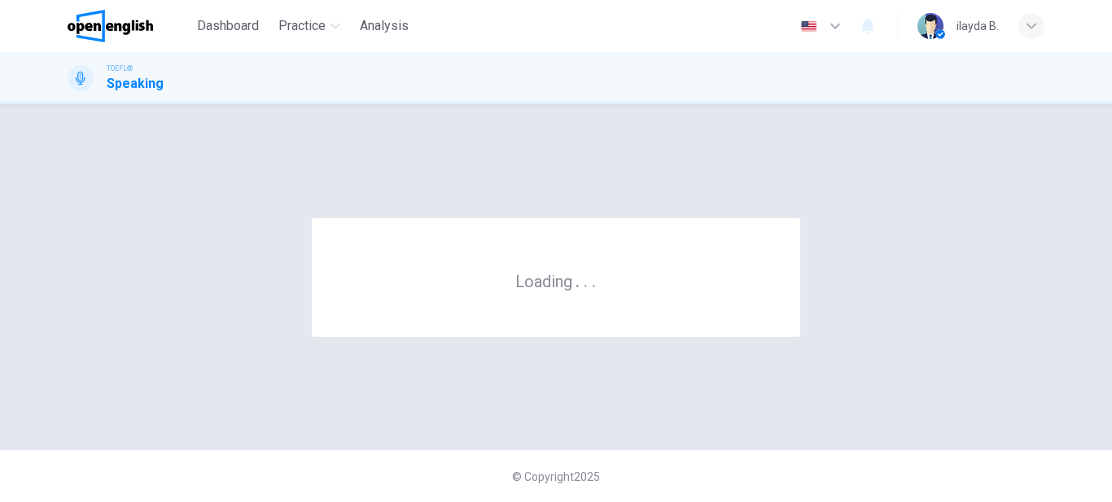
scroll to position [0, 0]
